Goal: Information Seeking & Learning: Learn about a topic

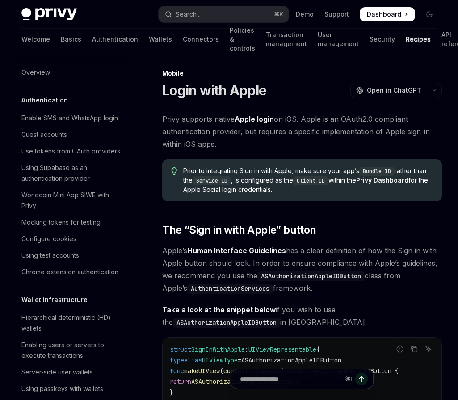
scroll to position [931, 0]
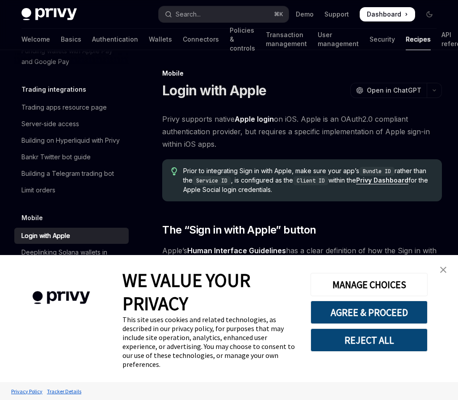
click at [444, 270] on img "close banner" at bounding box center [443, 270] width 6 height 6
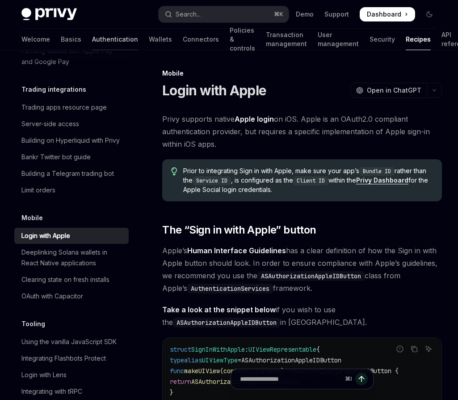
click at [92, 39] on link "Authentication" at bounding box center [115, 39] width 46 height 21
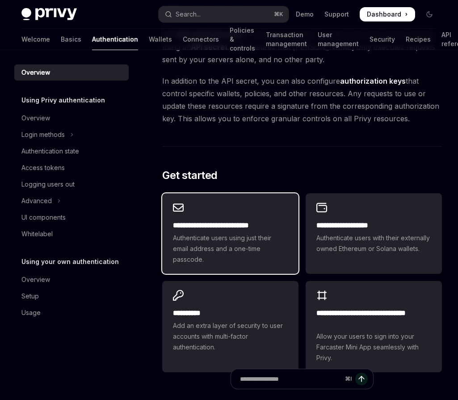
scroll to position [676, 0]
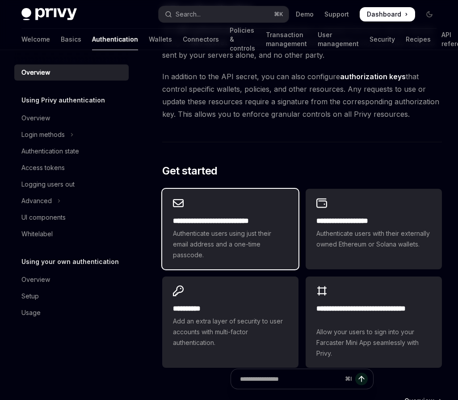
click at [234, 216] on h2 "**********" at bounding box center [230, 221] width 115 height 11
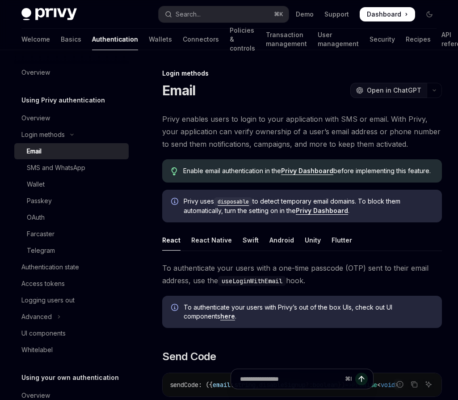
click at [406, 90] on span "Open in ChatGPT" at bounding box center [394, 90] width 55 height 9
type textarea "*"
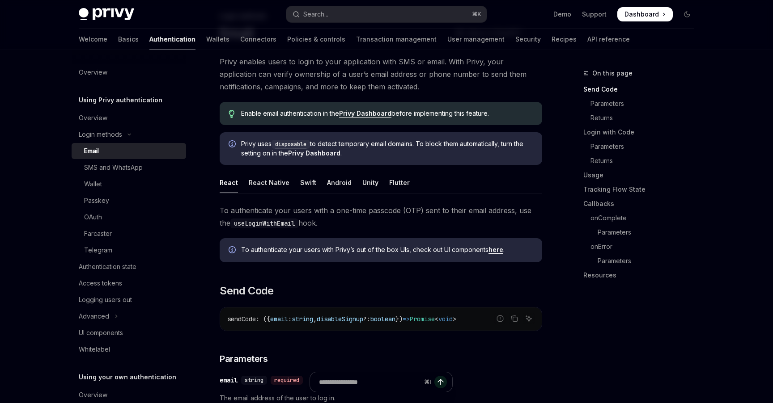
scroll to position [93, 0]
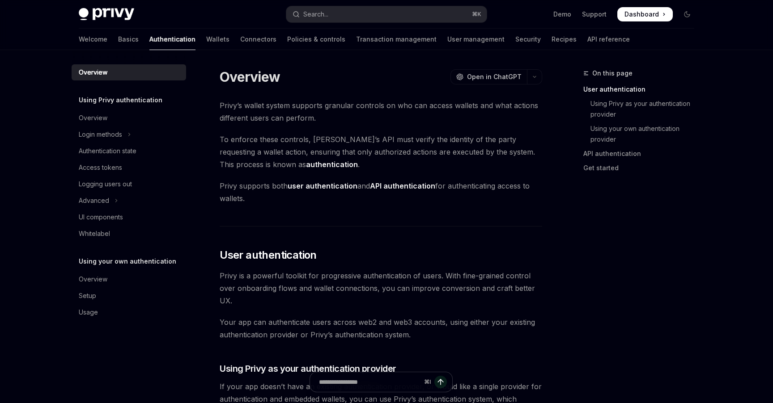
scroll to position [180, 0]
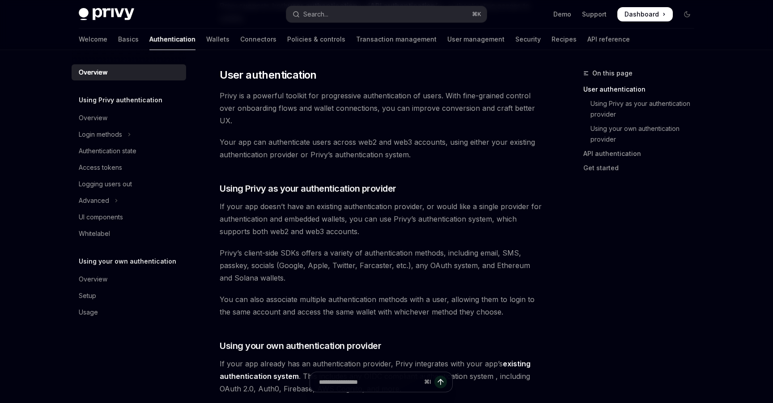
type textarea "*"
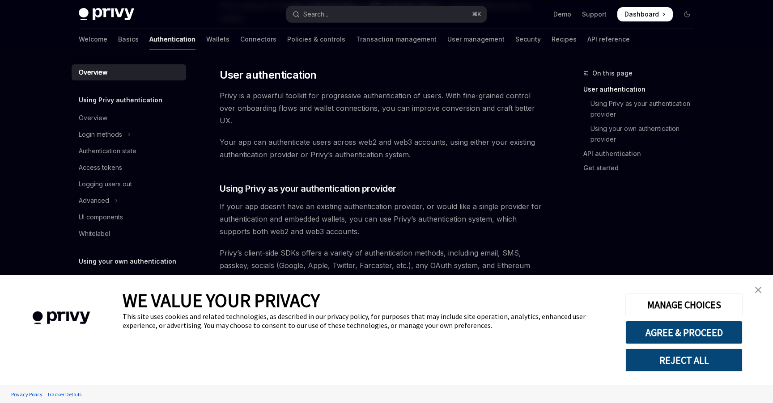
click at [755, 292] on img "close banner" at bounding box center [758, 290] width 6 height 6
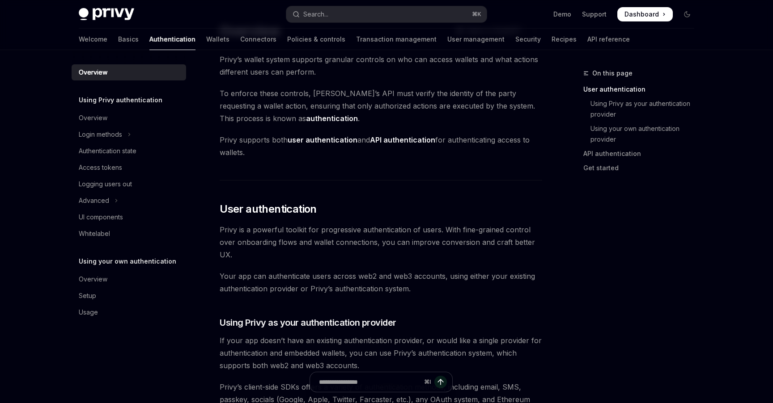
scroll to position [21, 0]
